Goal: Task Accomplishment & Management: Complete application form

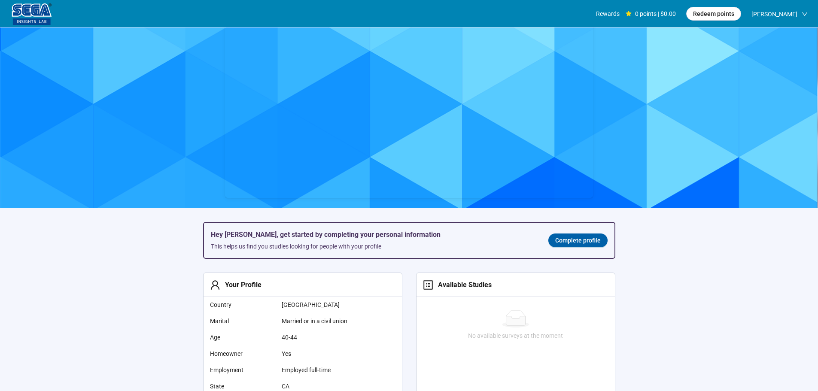
scroll to position [43, 0]
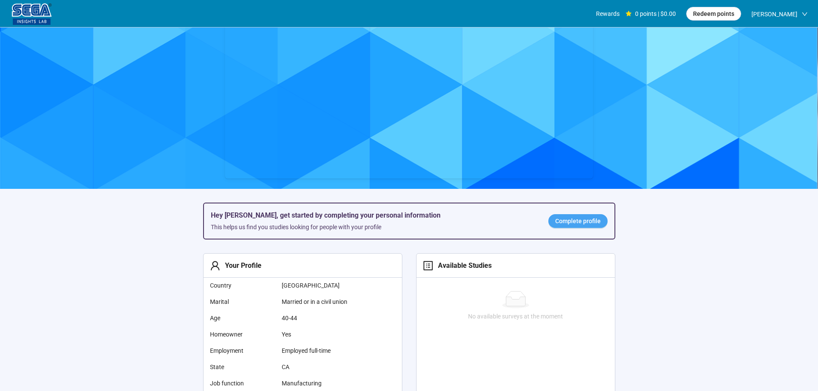
click at [576, 224] on span "Complete profile" at bounding box center [578, 220] width 46 height 9
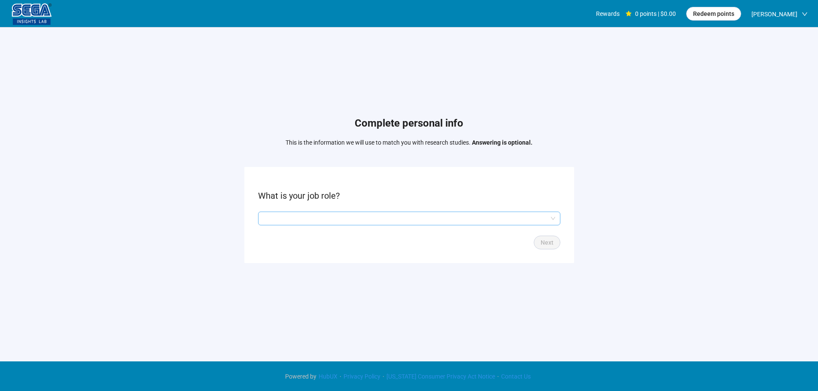
click at [309, 224] on input "search" at bounding box center [409, 218] width 292 height 13
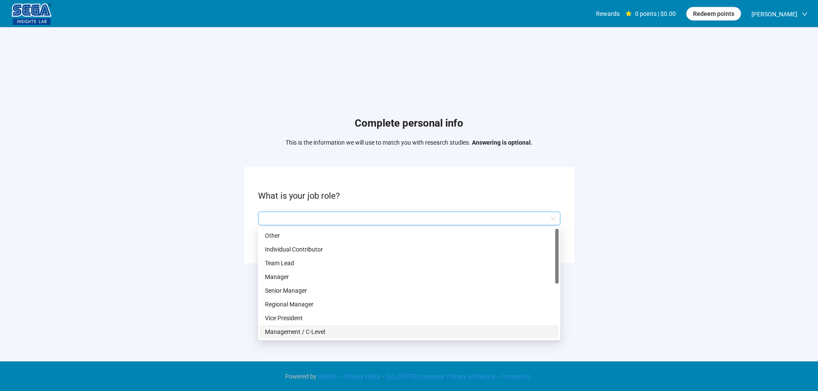
click at [304, 329] on p "Management / C-Level" at bounding box center [409, 331] width 288 height 9
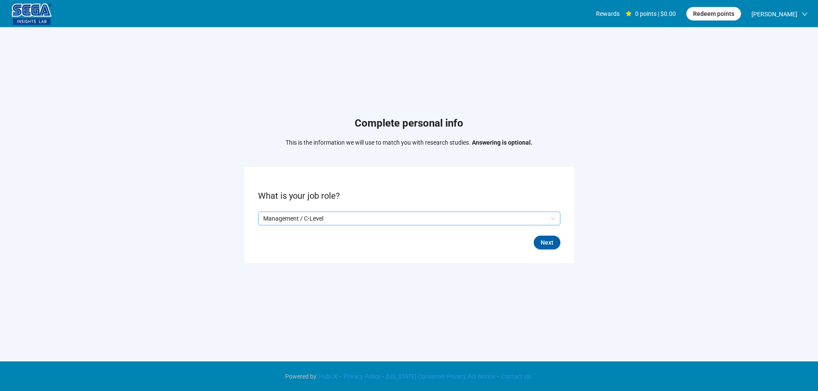
drag, startPoint x: 546, startPoint y: 243, endPoint x: 550, endPoint y: 268, distance: 24.8
click at [546, 243] on span "Next" at bounding box center [547, 242] width 13 height 9
click at [306, 214] on input "search" at bounding box center [409, 218] width 292 height 13
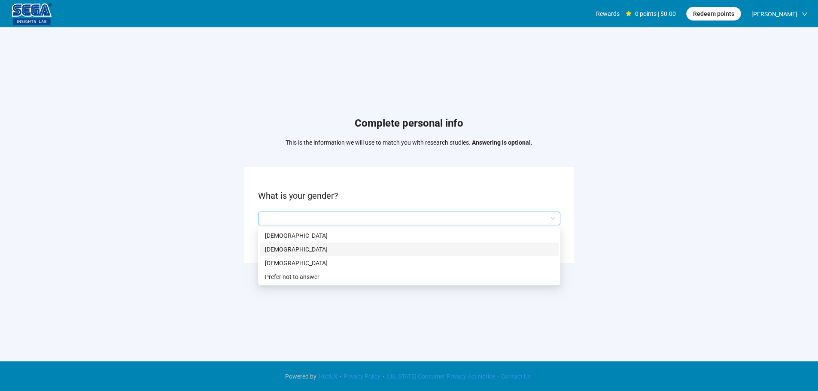
click at [287, 247] on p "[DEMOGRAPHIC_DATA]" at bounding box center [409, 249] width 288 height 9
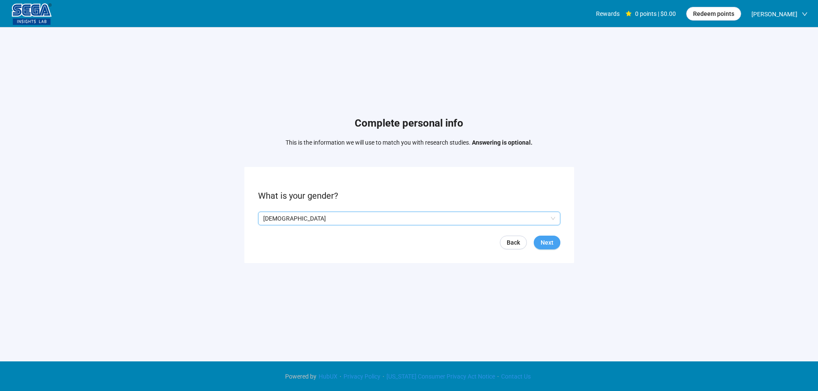
click at [549, 243] on span "Next" at bounding box center [547, 242] width 13 height 9
click at [280, 218] on input at bounding box center [277, 218] width 38 height 13
type input "**"
click at [556, 249] on button "Next" at bounding box center [547, 243] width 27 height 14
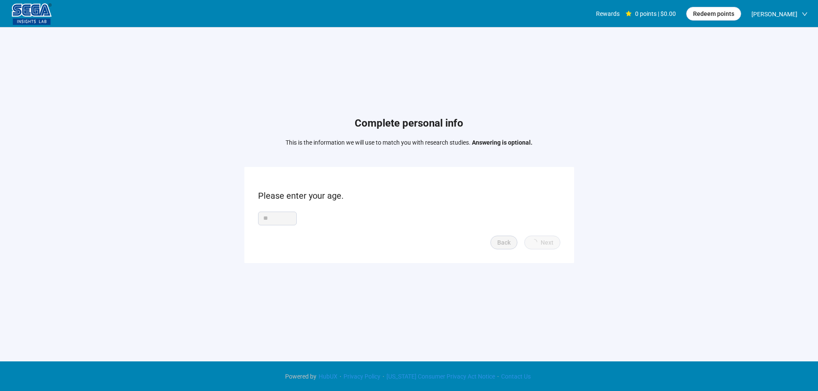
scroll to position [0, 0]
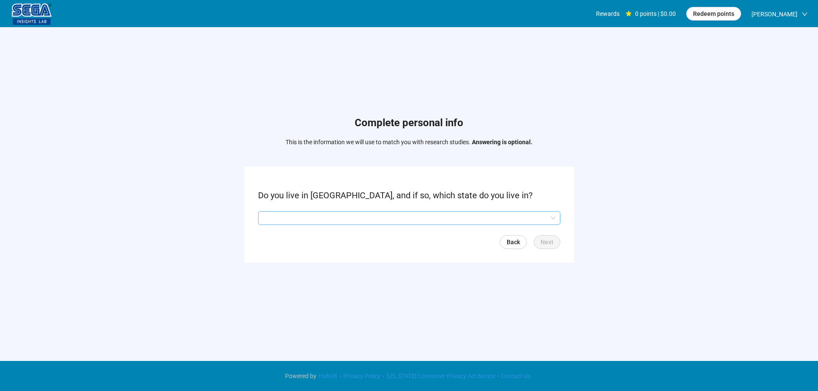
click at [312, 216] on input "search" at bounding box center [409, 218] width 292 height 13
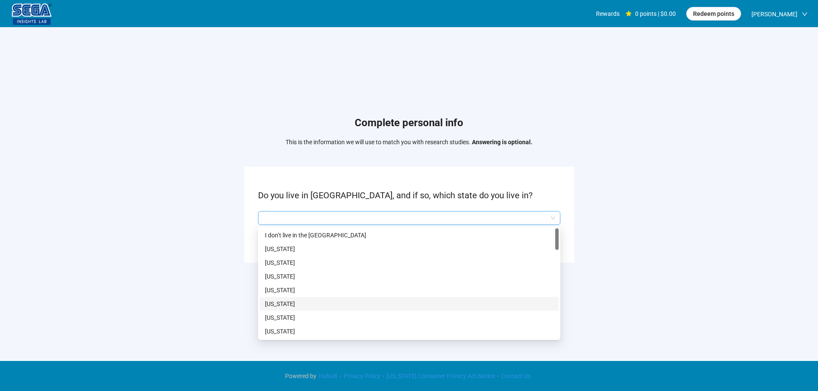
drag, startPoint x: 289, startPoint y: 300, endPoint x: 311, endPoint y: 307, distance: 22.9
click at [289, 300] on p "[US_STATE]" at bounding box center [409, 303] width 288 height 9
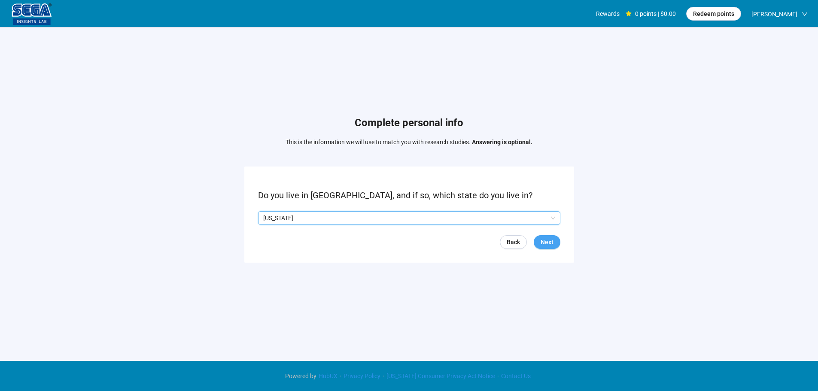
click at [550, 241] on span "Next" at bounding box center [547, 241] width 13 height 9
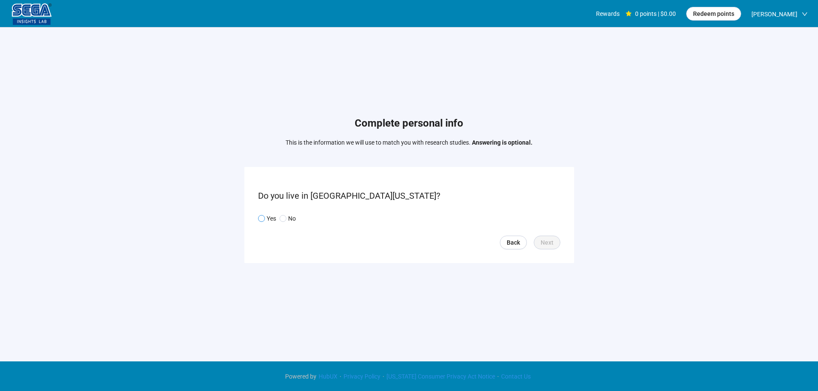
click at [270, 219] on p "Yes" at bounding box center [271, 218] width 9 height 9
click at [543, 247] on span "Next" at bounding box center [547, 242] width 13 height 9
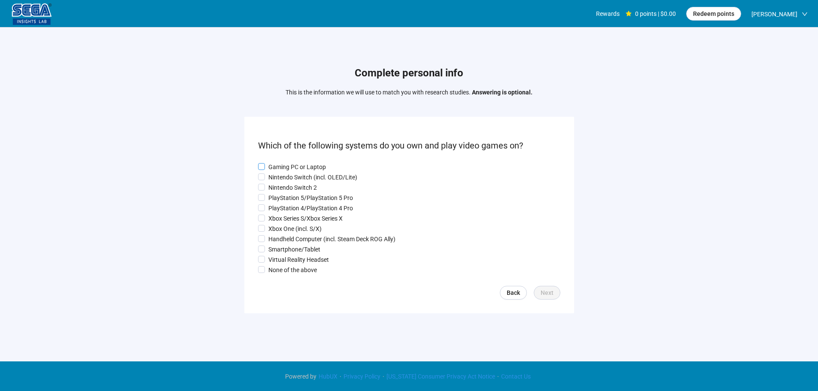
click at [284, 162] on p "Gaming PC or Laptop" at bounding box center [297, 166] width 58 height 9
click at [278, 178] on p "Nintendo Switch (incl. OLED/Lite)" at bounding box center [312, 177] width 89 height 9
click at [281, 193] on p "PlayStation 5/PlayStation 5 Pro" at bounding box center [310, 197] width 85 height 9
click at [281, 218] on p "Xbox Series S/Xbox Series X" at bounding box center [305, 218] width 74 height 9
drag, startPoint x: 279, startPoint y: 226, endPoint x: 278, endPoint y: 234, distance: 7.8
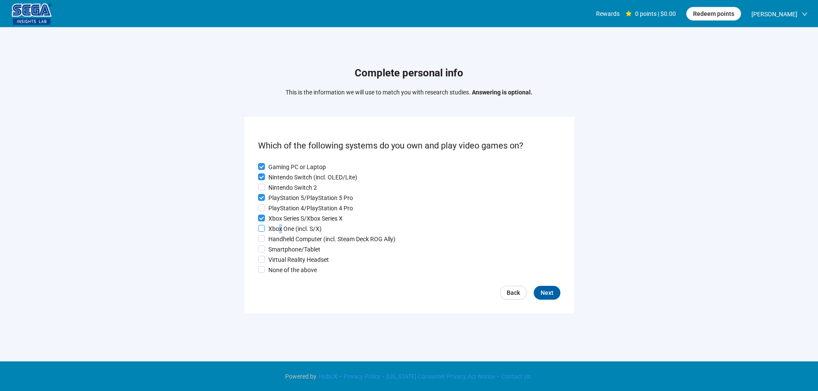
click at [279, 227] on p "Xbox One (incl. S/X)" at bounding box center [294, 228] width 53 height 9
click at [279, 240] on p "Handheld Computer (incl. Steam Deck ROG Ally)" at bounding box center [331, 238] width 127 height 9
click at [276, 254] on p "Smartphone/Tablet" at bounding box center [294, 249] width 52 height 9
click at [276, 259] on p "Virtual Reality Headset" at bounding box center [298, 259] width 61 height 9
click at [540, 297] on button "Next" at bounding box center [547, 293] width 27 height 14
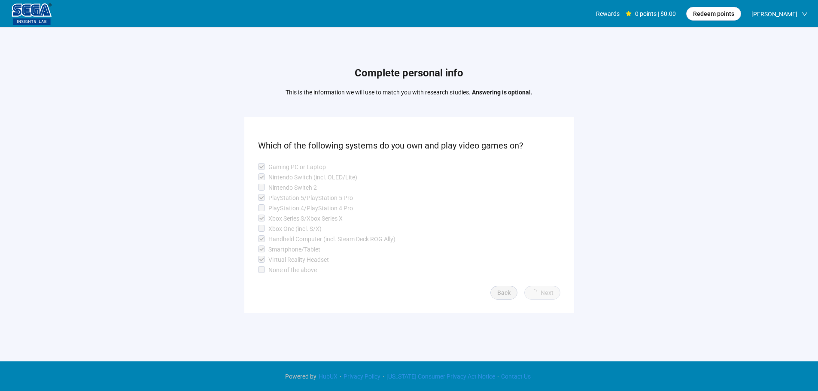
scroll to position [0, 0]
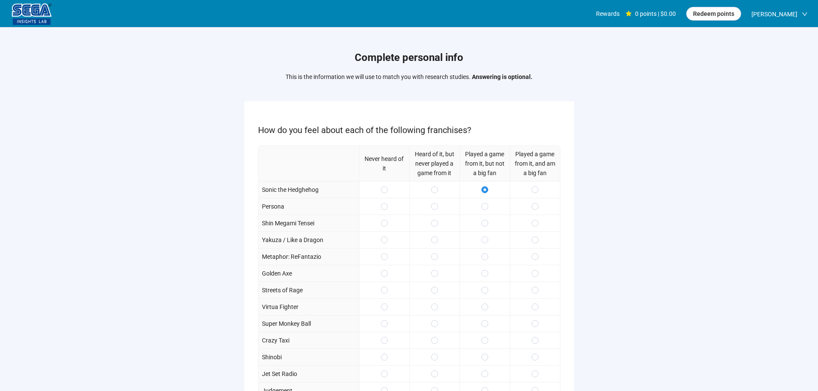
click at [489, 226] on div at bounding box center [484, 223] width 50 height 17
drag, startPoint x: 487, startPoint y: 244, endPoint x: 509, endPoint y: 242, distance: 22.0
click at [487, 244] on label at bounding box center [484, 239] width 7 height 9
click at [533, 223] on span at bounding box center [534, 223] width 7 height 7
click at [532, 253] on label at bounding box center [534, 256] width 7 height 9
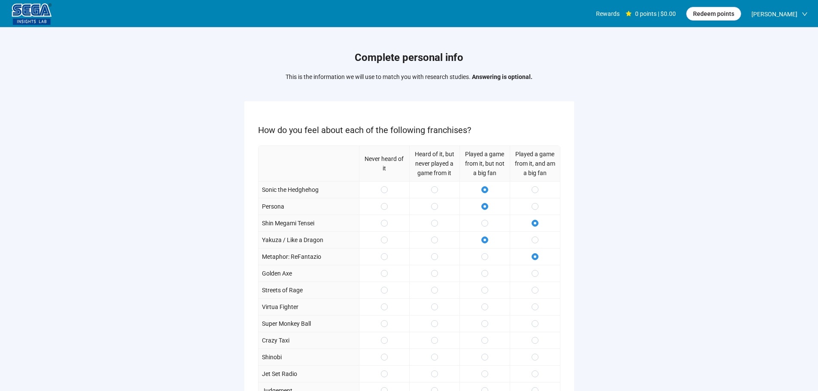
click at [530, 275] on div at bounding box center [535, 273] width 50 height 17
click at [530, 293] on div at bounding box center [535, 290] width 50 height 17
click at [531, 304] on span at bounding box center [534, 307] width 7 height 7
click at [534, 270] on span at bounding box center [534, 273] width 7 height 7
click at [534, 286] on div at bounding box center [535, 290] width 50 height 17
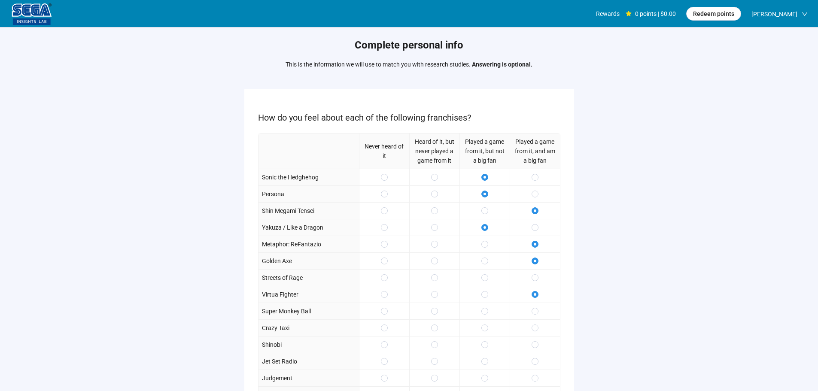
scroll to position [86, 0]
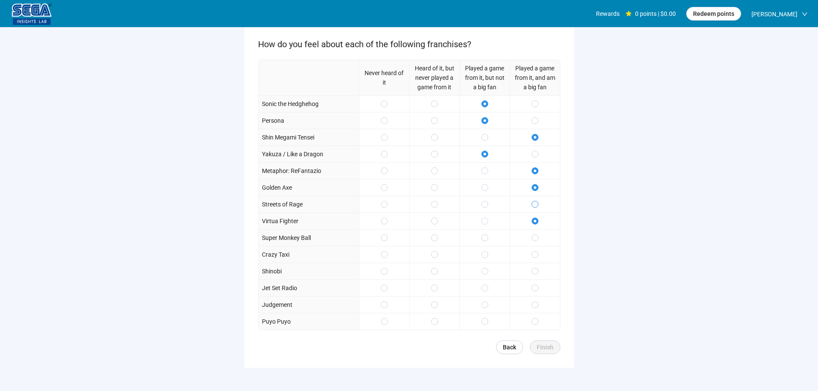
click at [531, 205] on div at bounding box center [535, 204] width 50 height 17
click at [489, 235] on div at bounding box center [484, 237] width 50 height 17
click at [488, 272] on span at bounding box center [484, 271] width 7 height 7
click at [489, 237] on div at bounding box center [484, 237] width 50 height 17
click at [533, 286] on span at bounding box center [534, 288] width 7 height 7
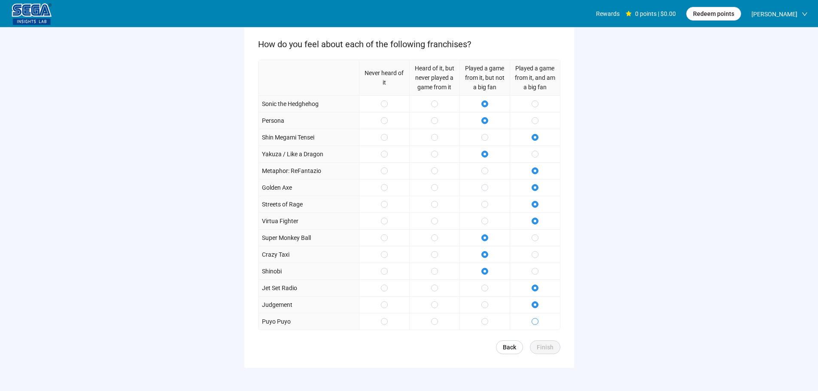
click at [538, 319] on span at bounding box center [534, 321] width 7 height 7
click at [549, 351] on span "Finish" at bounding box center [545, 347] width 17 height 9
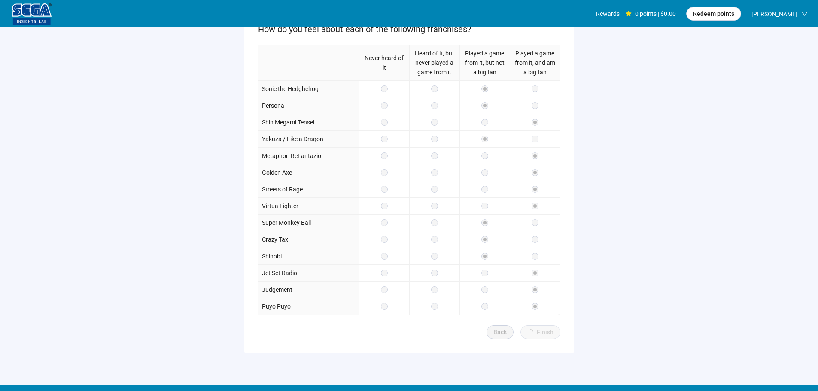
scroll to position [125, 0]
